Goal: Find specific page/section: Find specific page/section

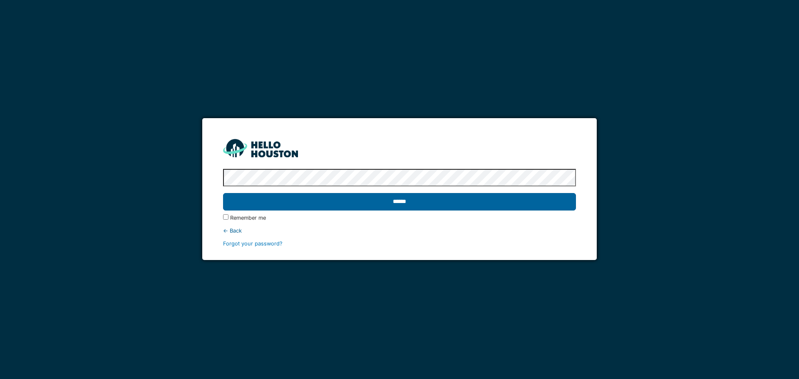
click at [438, 197] on input "******" at bounding box center [399, 201] width 352 height 17
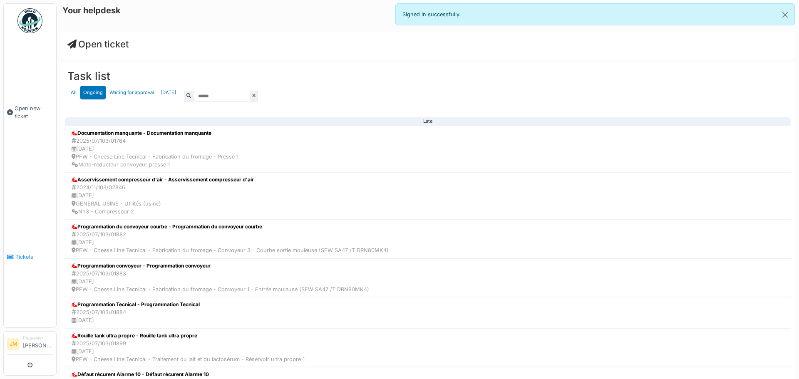
click at [26, 253] on span "Tickets" at bounding box center [33, 257] width 37 height 8
